Goal: Information Seeking & Learning: Check status

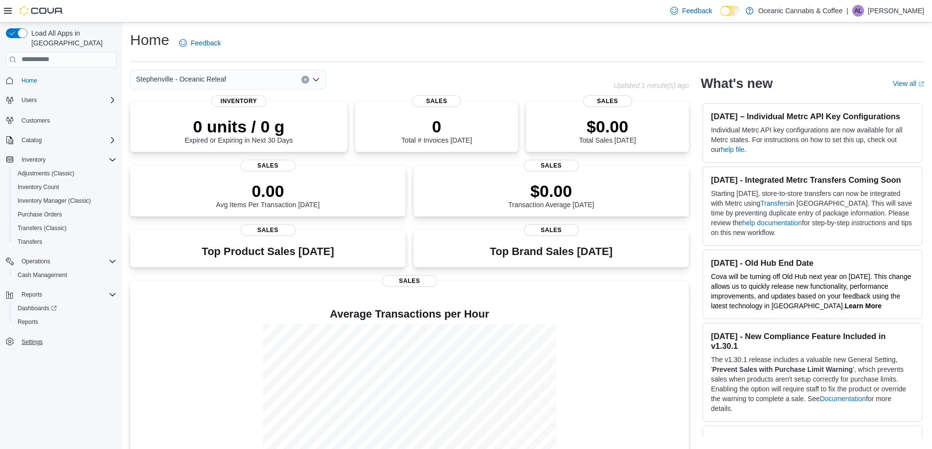
scroll to position [39, 0]
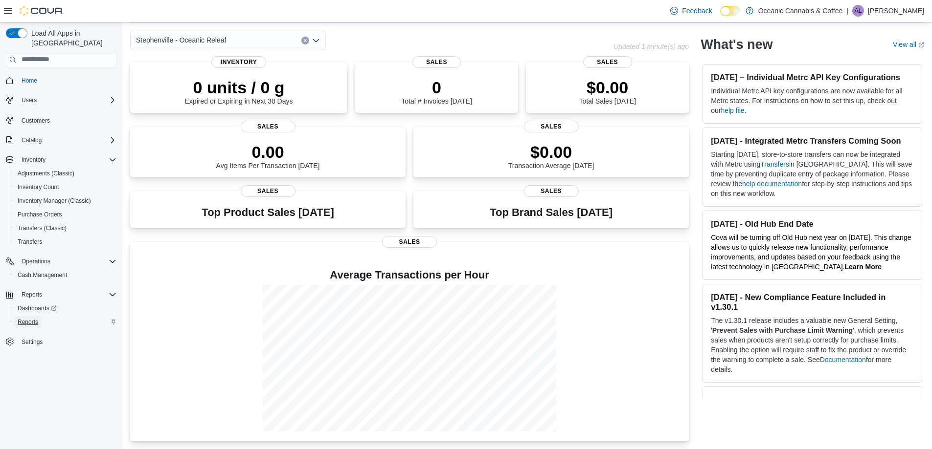
click at [40, 316] on link "Reports" at bounding box center [28, 322] width 28 height 12
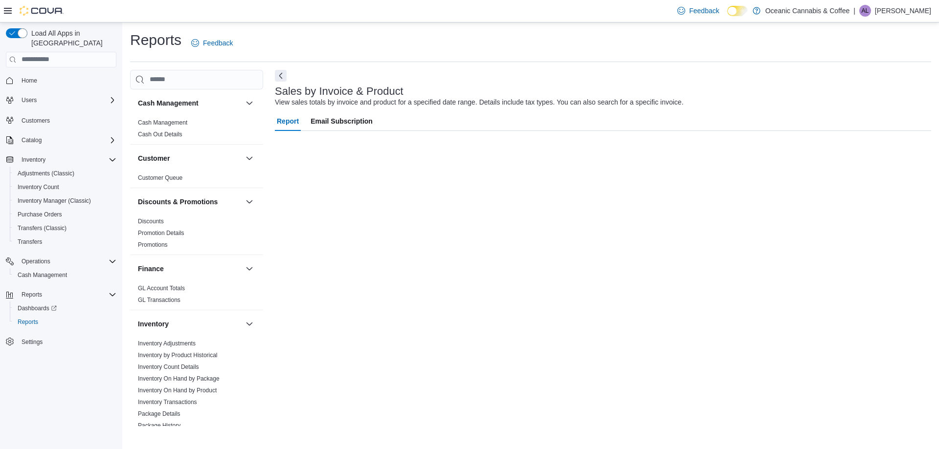
scroll to position [196, 0]
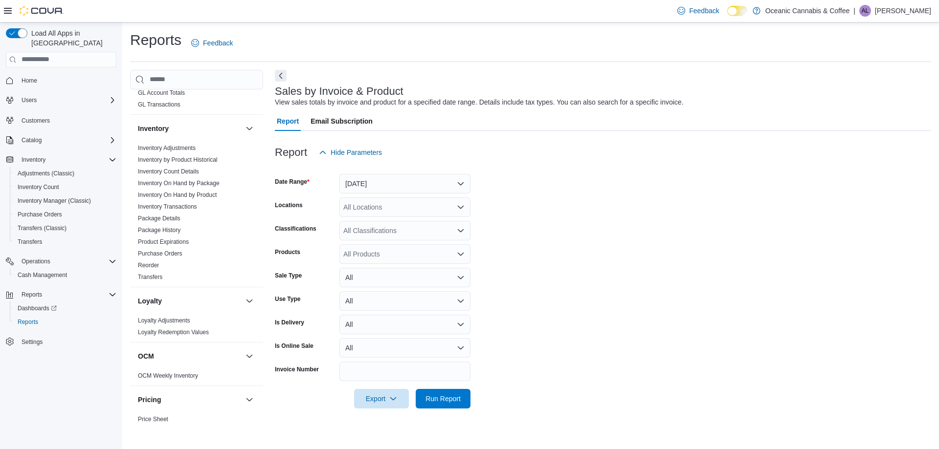
click at [399, 207] on div "All Locations" at bounding box center [404, 208] width 131 height 20
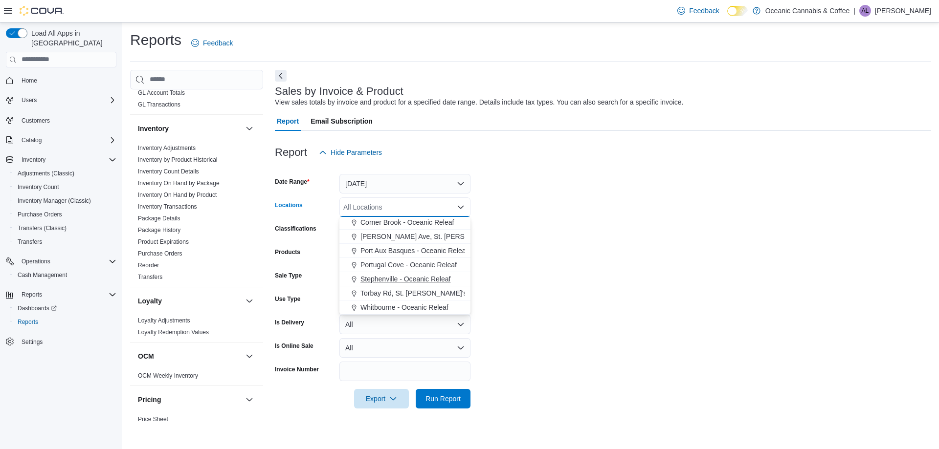
click at [381, 283] on span "Stephenville - Oceanic Releaf" at bounding box center [405, 279] width 90 height 10
click at [556, 279] on form "Date Range Yesterday Locations Stephenville - Oceanic Releaf Combo box. Selecte…" at bounding box center [603, 285] width 656 height 246
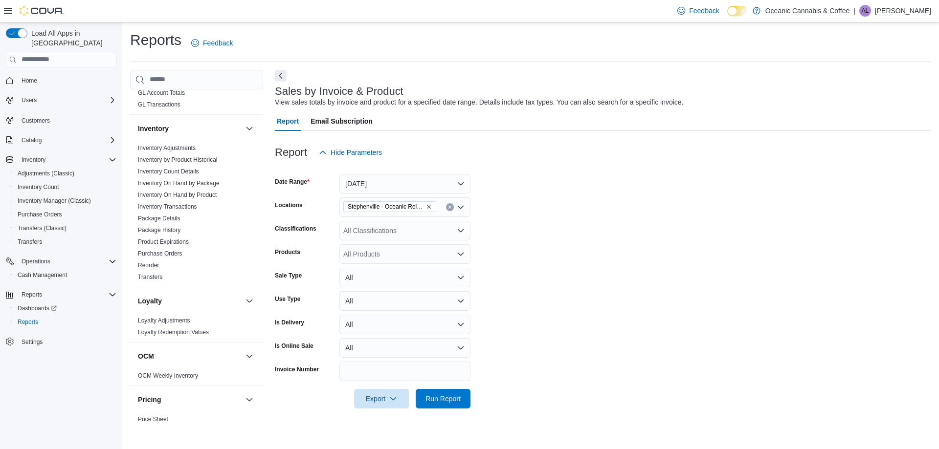
click at [413, 261] on div "All Products" at bounding box center [404, 255] width 131 height 20
click at [353, 233] on div "All Classifications" at bounding box center [404, 231] width 131 height 20
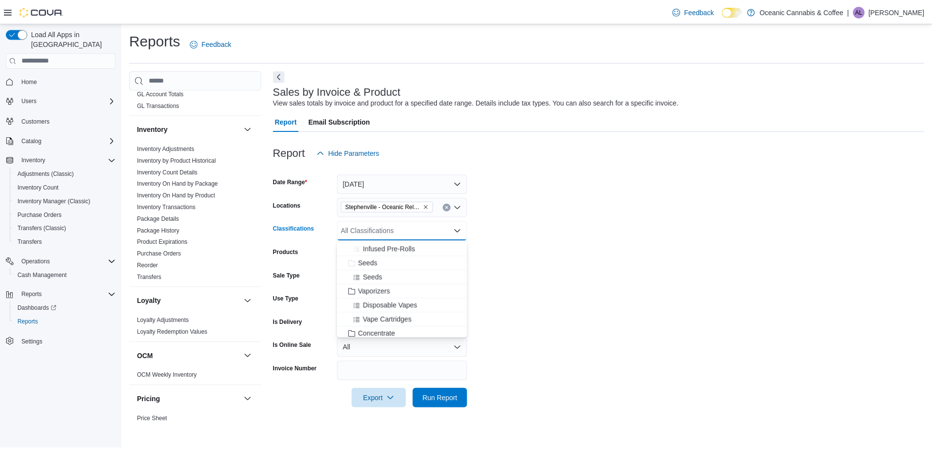
scroll to position [196, 0]
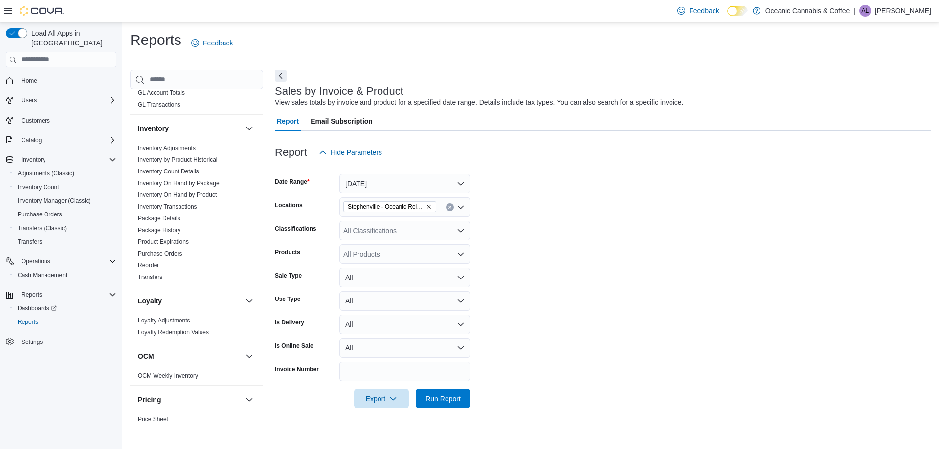
click at [513, 249] on form "Date Range Yesterday Locations Stephenville - Oceanic Releaf Classifications Al…" at bounding box center [603, 285] width 656 height 246
click at [363, 278] on button "All" at bounding box center [404, 278] width 131 height 20
click at [362, 262] on div "All Products" at bounding box center [404, 255] width 131 height 20
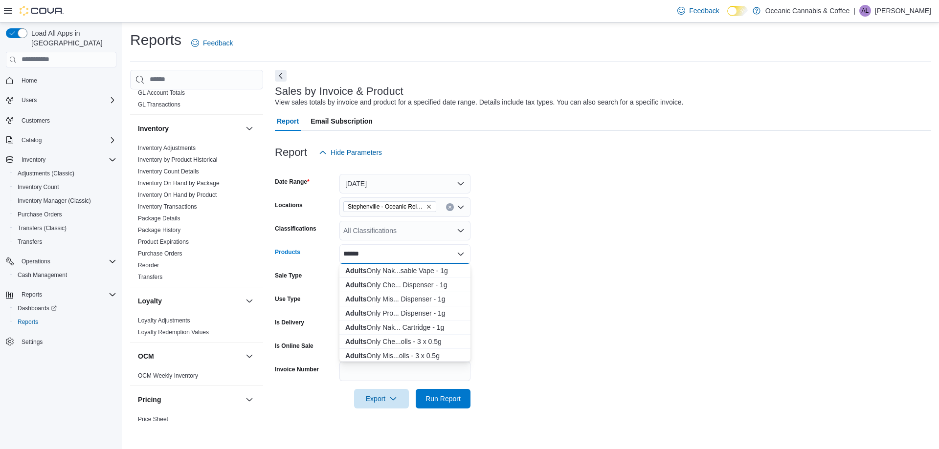
type input "******"
click at [382, 289] on div "Adults Only Che... Dispenser - 1g" at bounding box center [404, 285] width 119 height 10
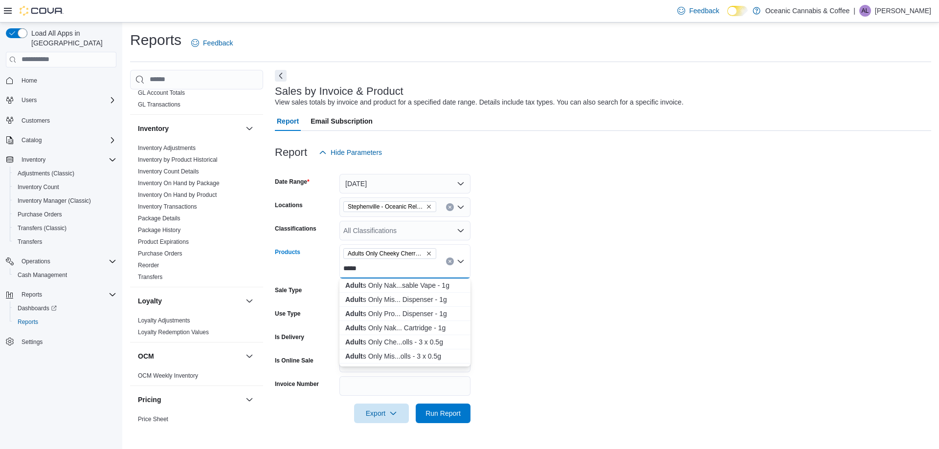
type input "*****"
click at [417, 298] on div "Adult s Only Mis... Dispenser - 1g" at bounding box center [404, 300] width 119 height 10
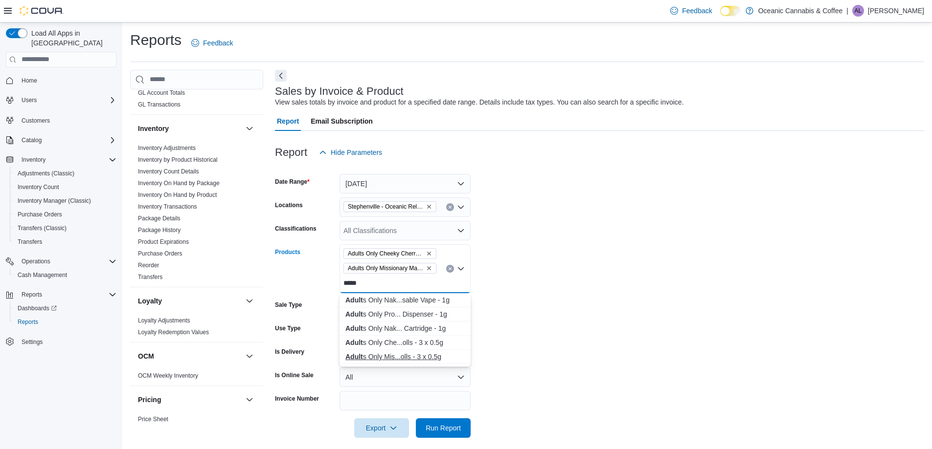
type input "*****"
click at [414, 354] on div "Adult s Only Mis...olls - 3 x 0.5g" at bounding box center [404, 357] width 119 height 10
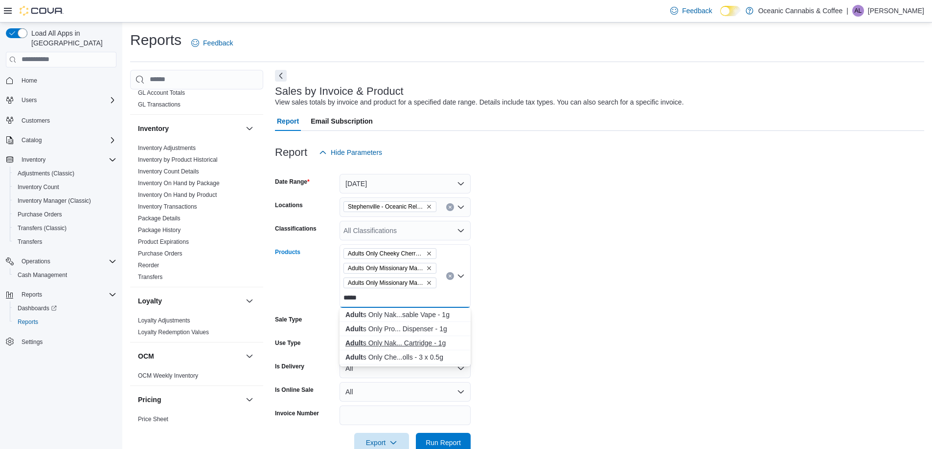
type input "*****"
click at [407, 346] on div "Adult s Only Nak... Cartridge - 1g" at bounding box center [404, 343] width 119 height 10
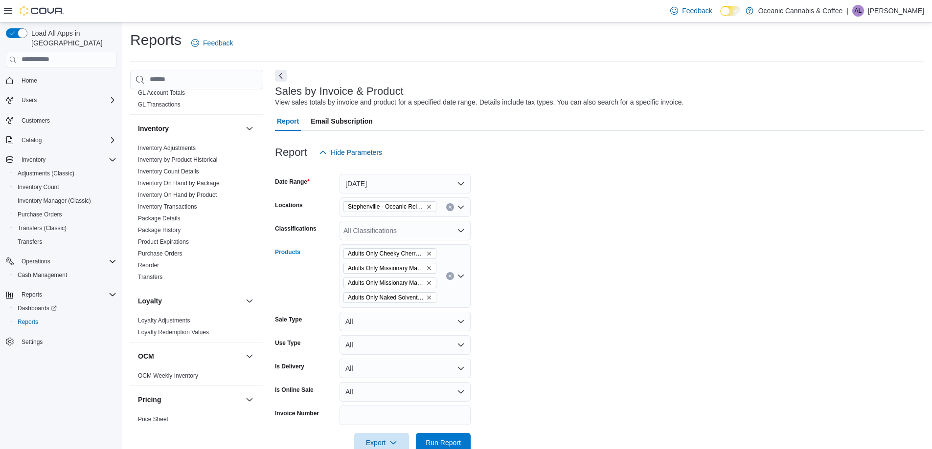
scroll to position [23, 0]
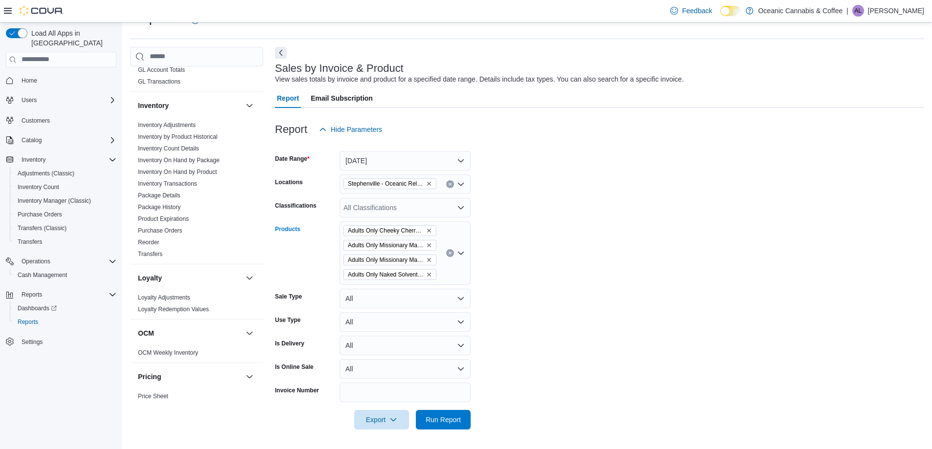
click at [603, 297] on form "Date Range Yesterday Locations Stephenville - Oceanic Releaf Classifications Al…" at bounding box center [599, 284] width 649 height 290
click at [441, 422] on span "Run Report" at bounding box center [442, 420] width 35 height 10
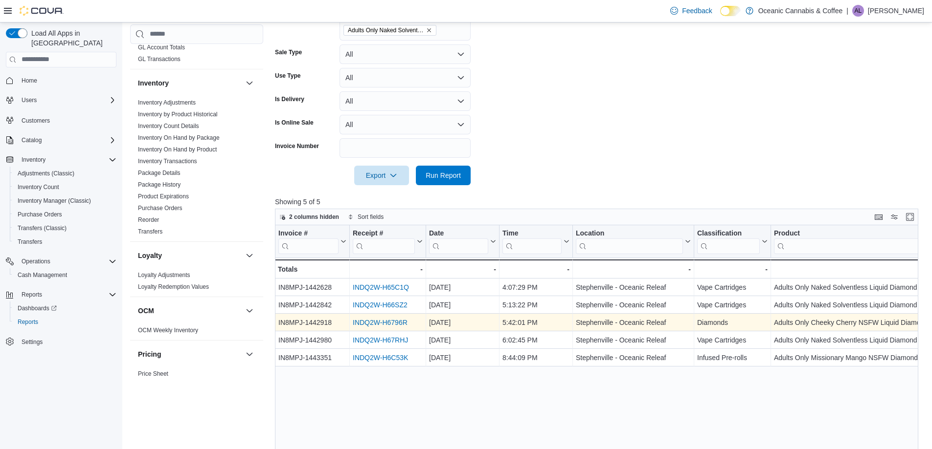
click at [381, 321] on link "INDQ2W-H6796R" at bounding box center [380, 323] width 55 height 8
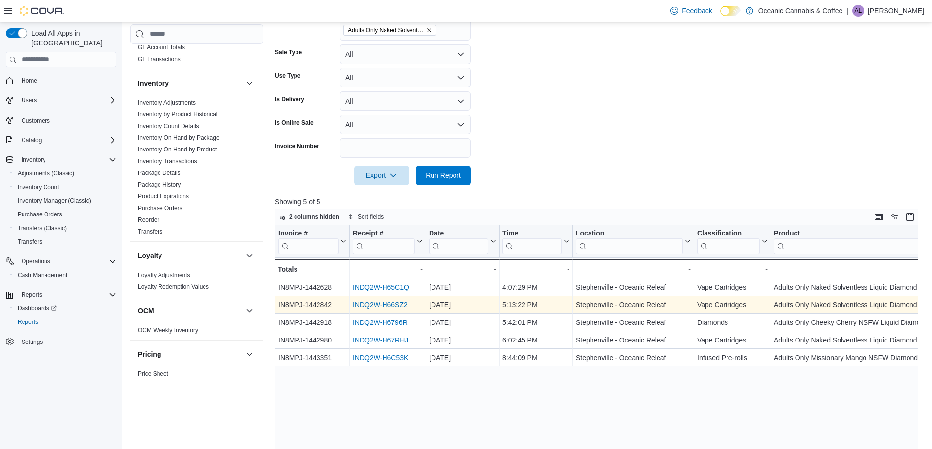
click at [401, 308] on link "INDQ2W-H66SZ2" at bounding box center [380, 305] width 55 height 8
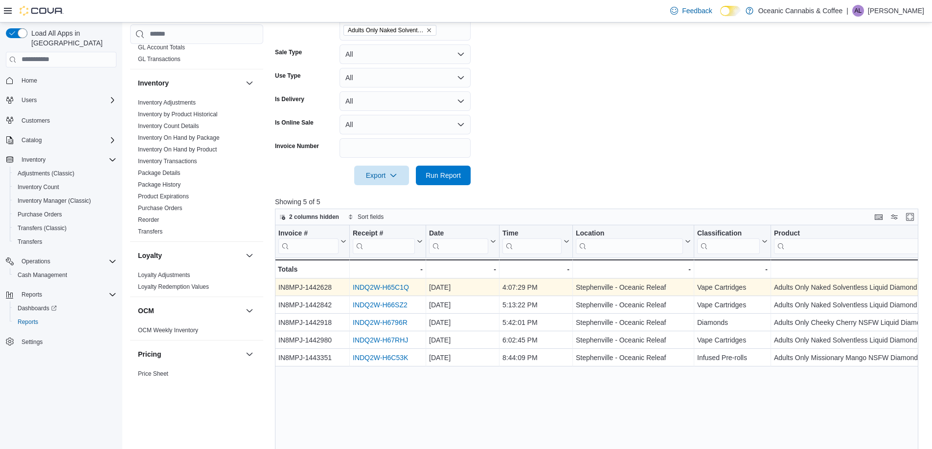
click at [390, 288] on link "INDQ2W-H65C1Q" at bounding box center [381, 288] width 56 height 8
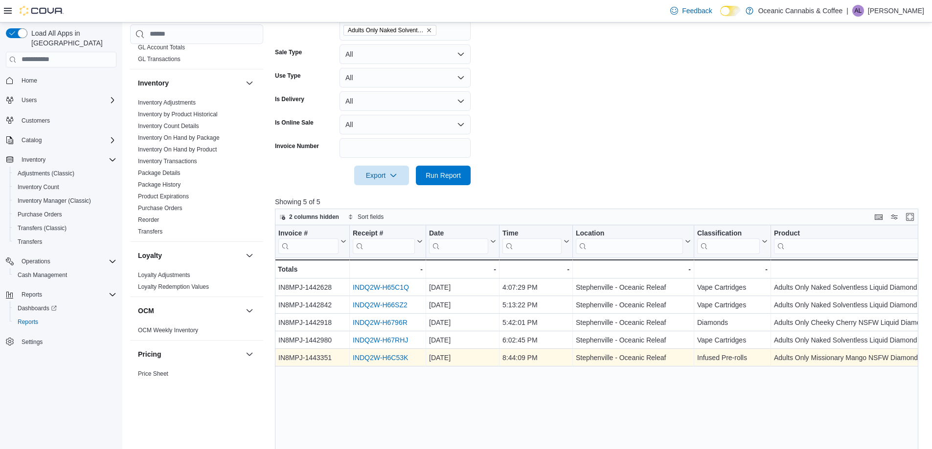
scroll to position [316, 0]
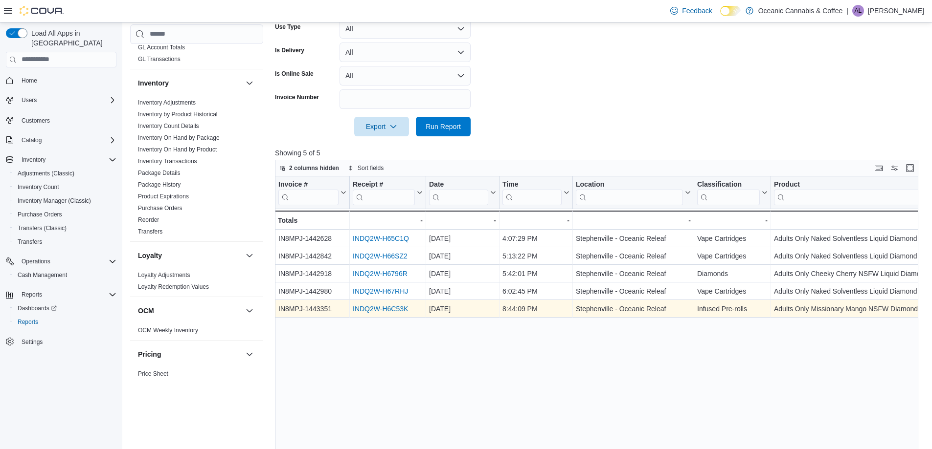
click at [384, 311] on link "INDQ2W-H6C53K" at bounding box center [380, 309] width 55 height 8
